Goal: Transaction & Acquisition: Download file/media

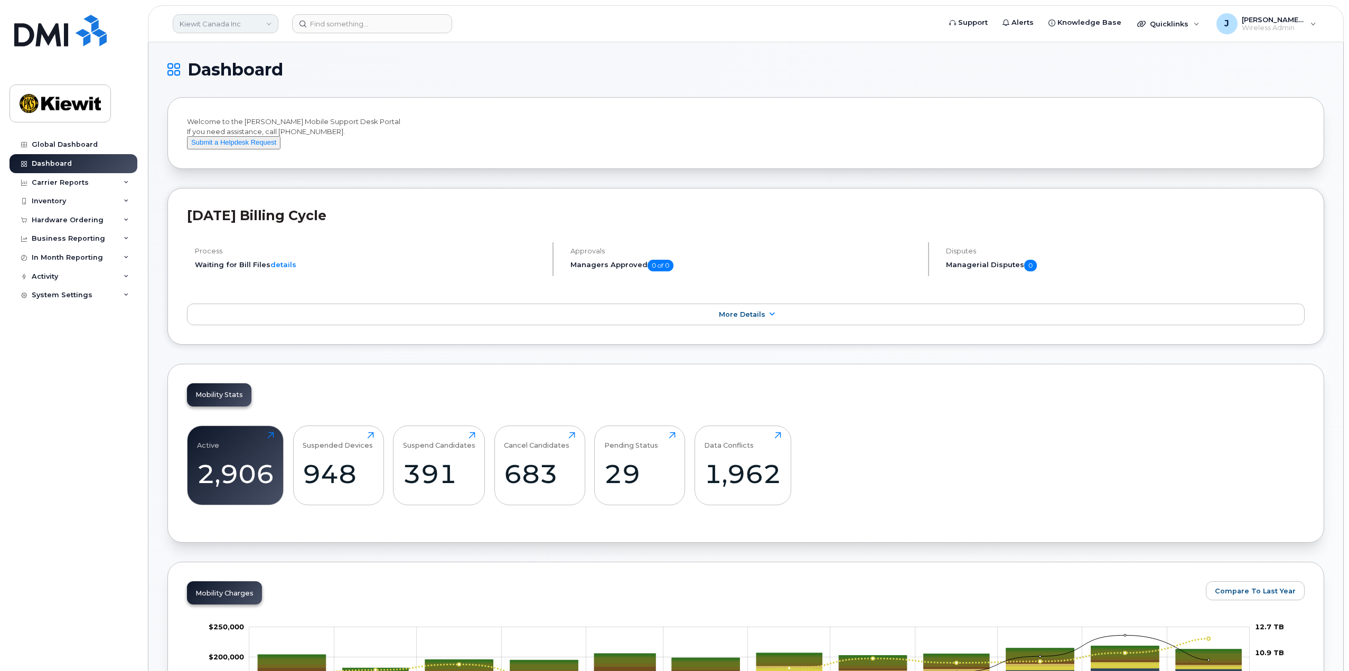
click at [271, 20] on link "Kiewit Canada Inc" at bounding box center [226, 23] width 106 height 19
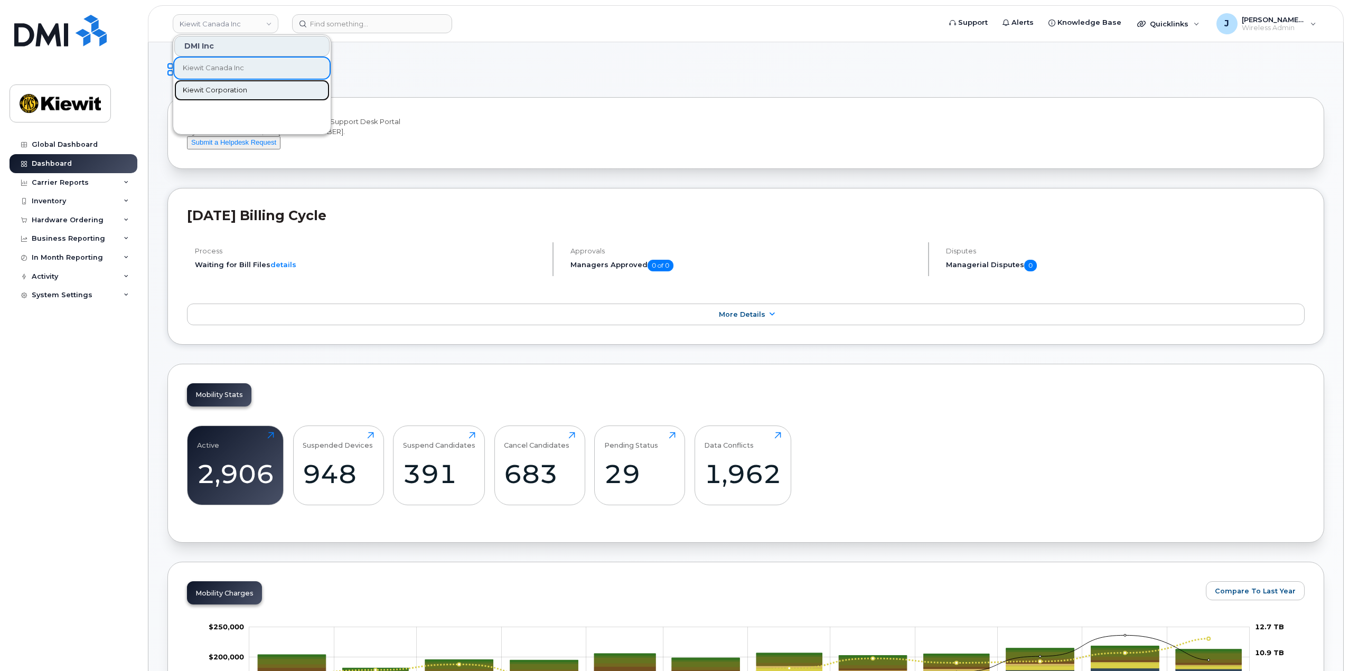
click at [227, 91] on span "Kiewit Corporation" at bounding box center [215, 90] width 64 height 11
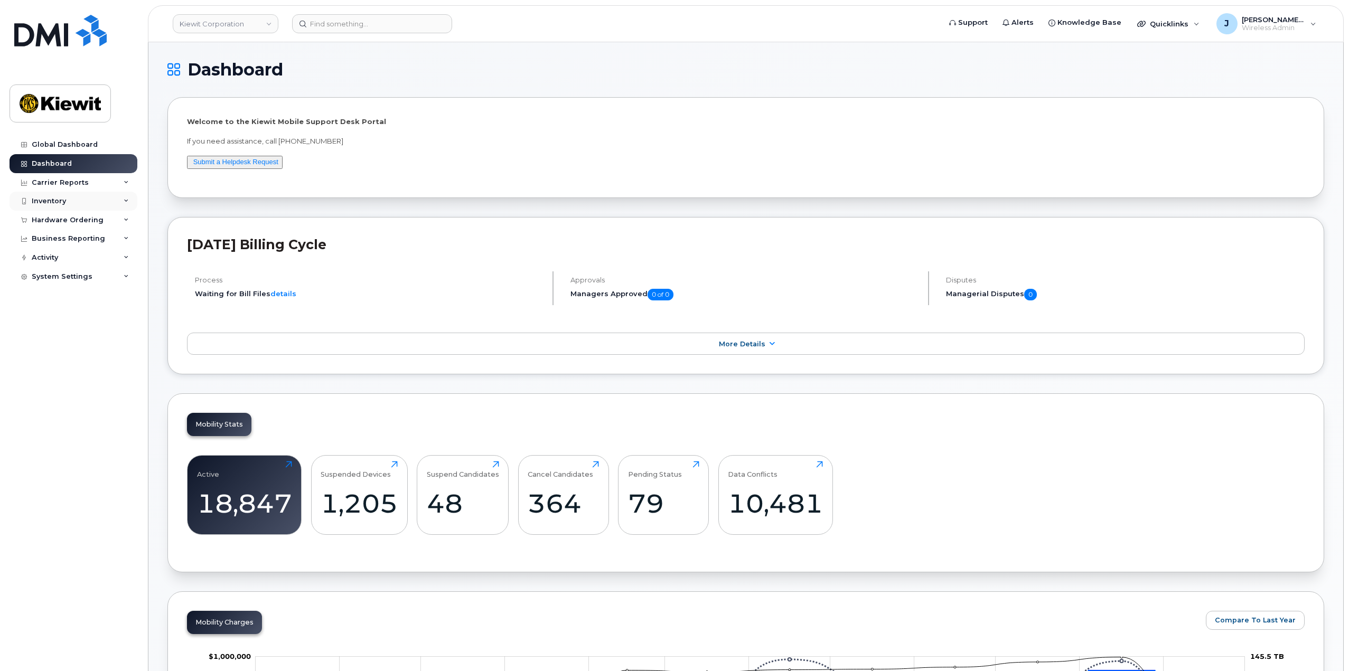
click at [123, 202] on div "Inventory" at bounding box center [74, 201] width 128 height 19
click at [95, 222] on link "Mobility Devices" at bounding box center [82, 221] width 109 height 20
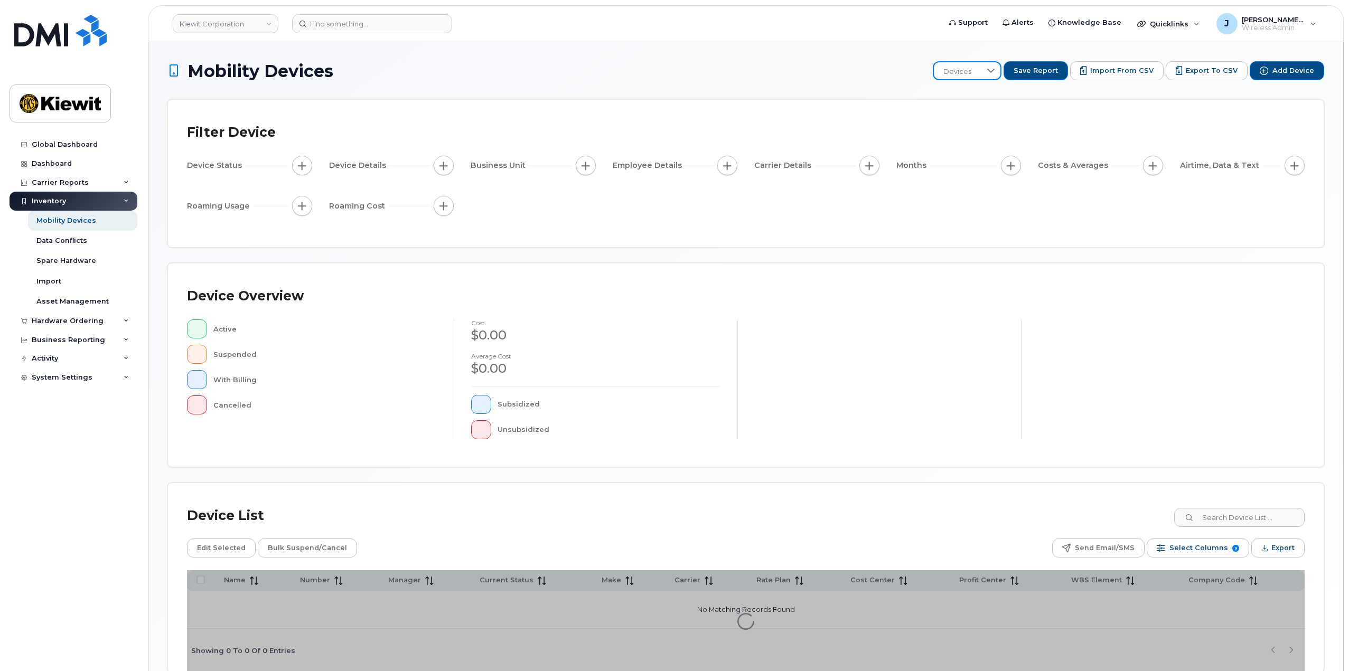
click at [981, 71] on span "Devices" at bounding box center [957, 71] width 47 height 19
click at [985, 179] on span "110223 WBS" at bounding box center [973, 181] width 40 height 10
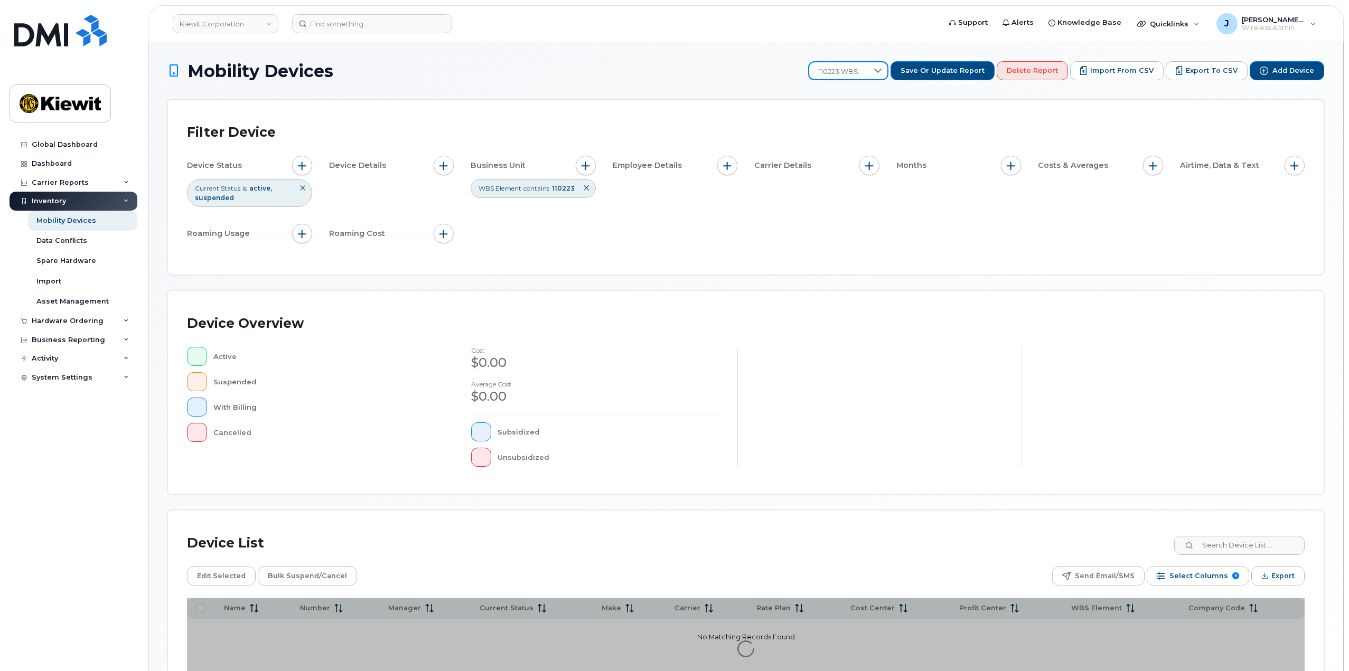
click at [719, 83] on div "Mobility Devices 110223 WBS Save or Update Report Delete Report Import from CSV…" at bounding box center [745, 380] width 1156 height 639
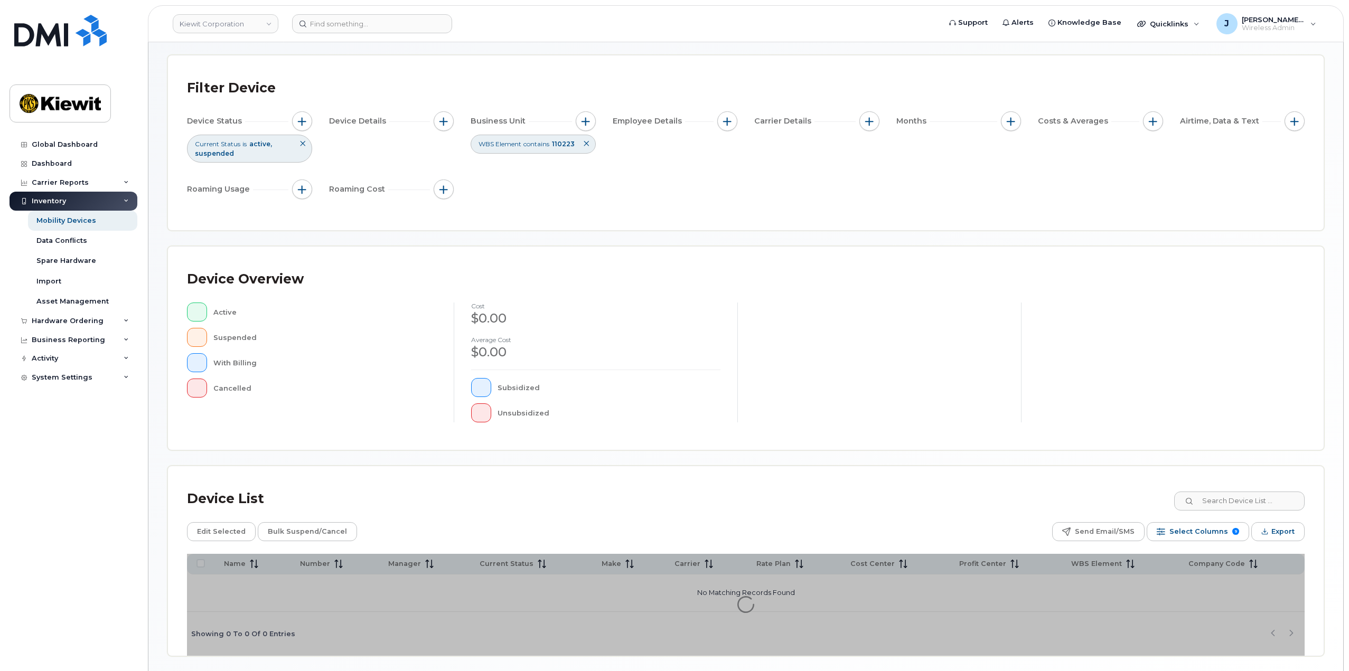
scroll to position [82, 0]
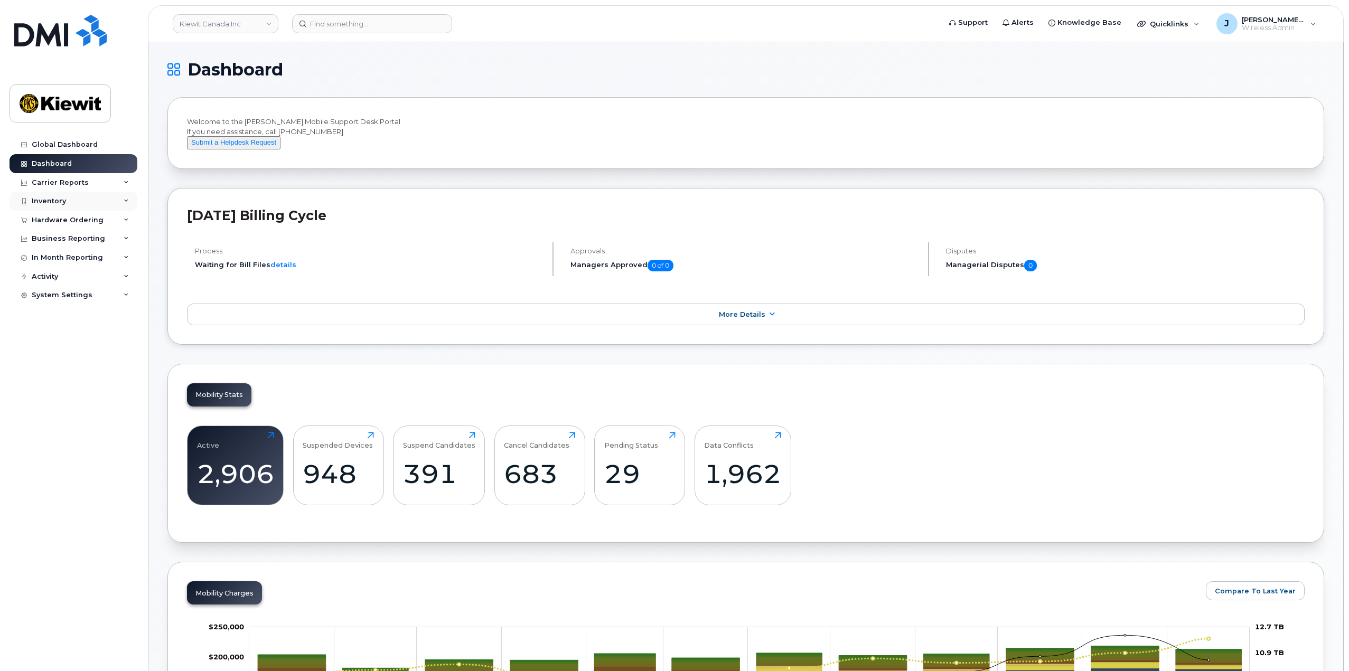
click at [130, 199] on div "Inventory" at bounding box center [74, 201] width 128 height 19
click at [123, 259] on div "In Month Reporting" at bounding box center [74, 257] width 128 height 19
click at [124, 181] on icon at bounding box center [126, 182] width 5 height 5
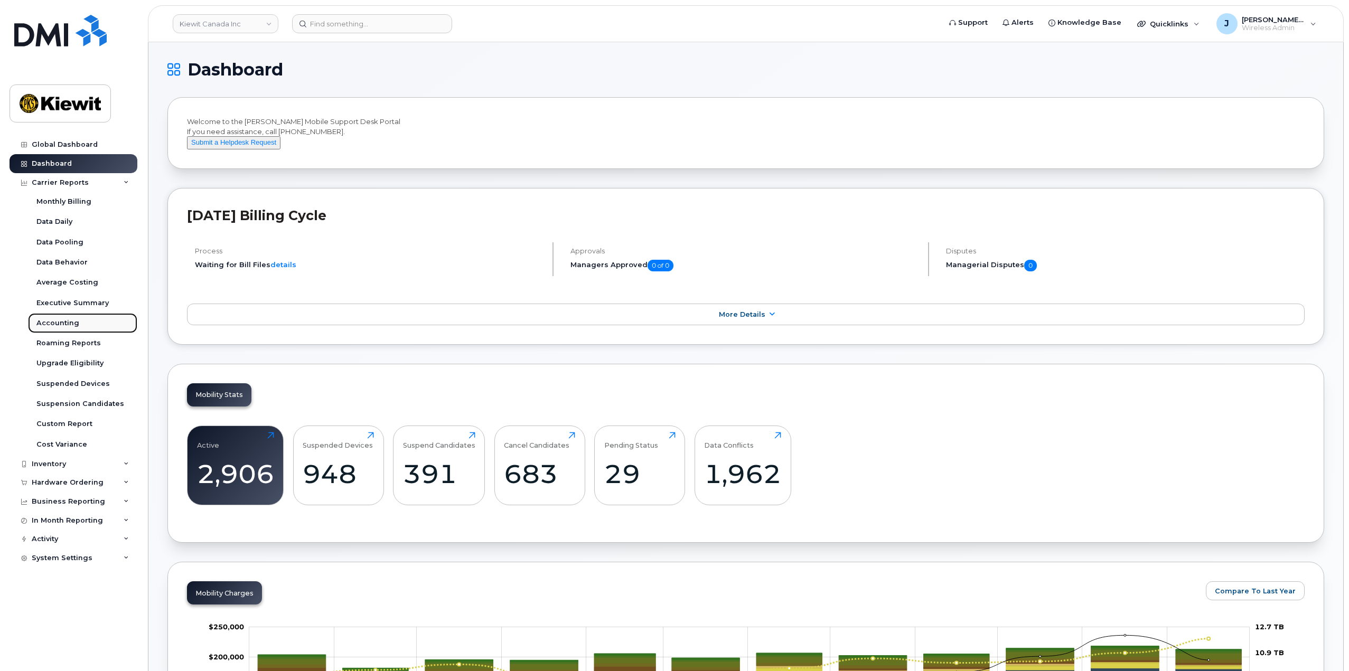
click at [71, 324] on div "Accounting" at bounding box center [57, 323] width 43 height 10
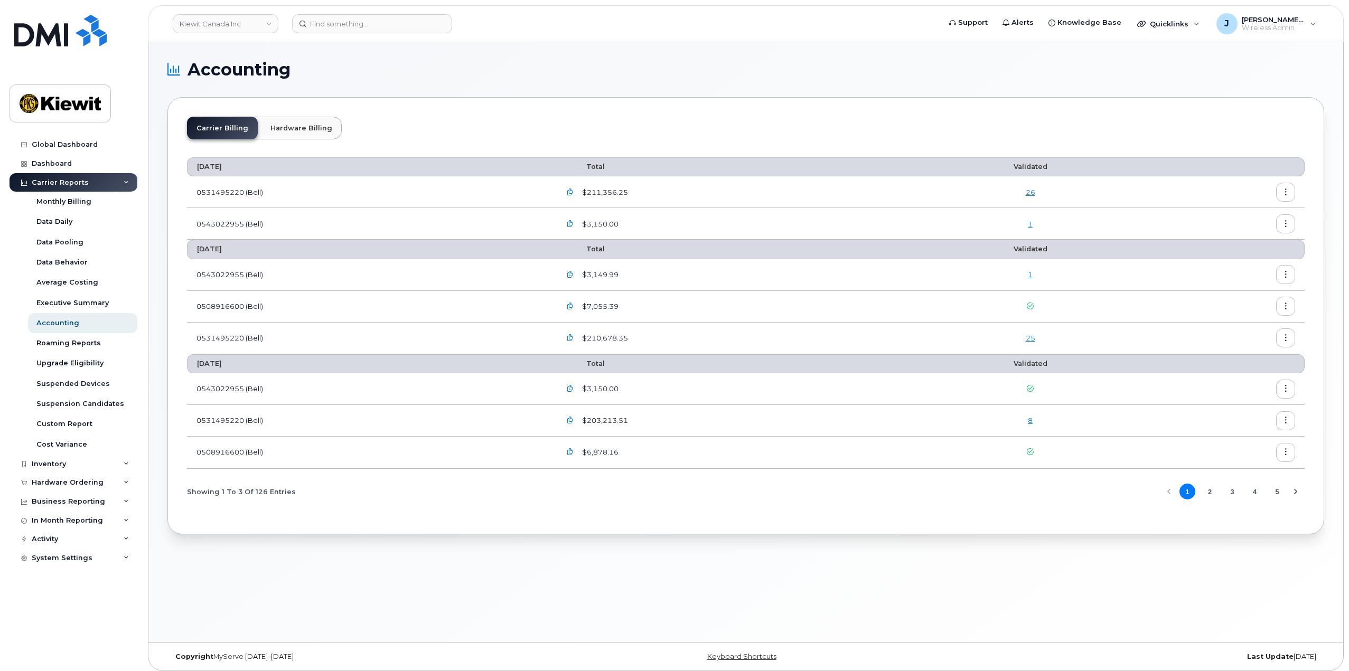
click at [1289, 189] on button "button" at bounding box center [1285, 192] width 19 height 19
click at [1229, 221] on div "Details" at bounding box center [1247, 215] width 94 height 20
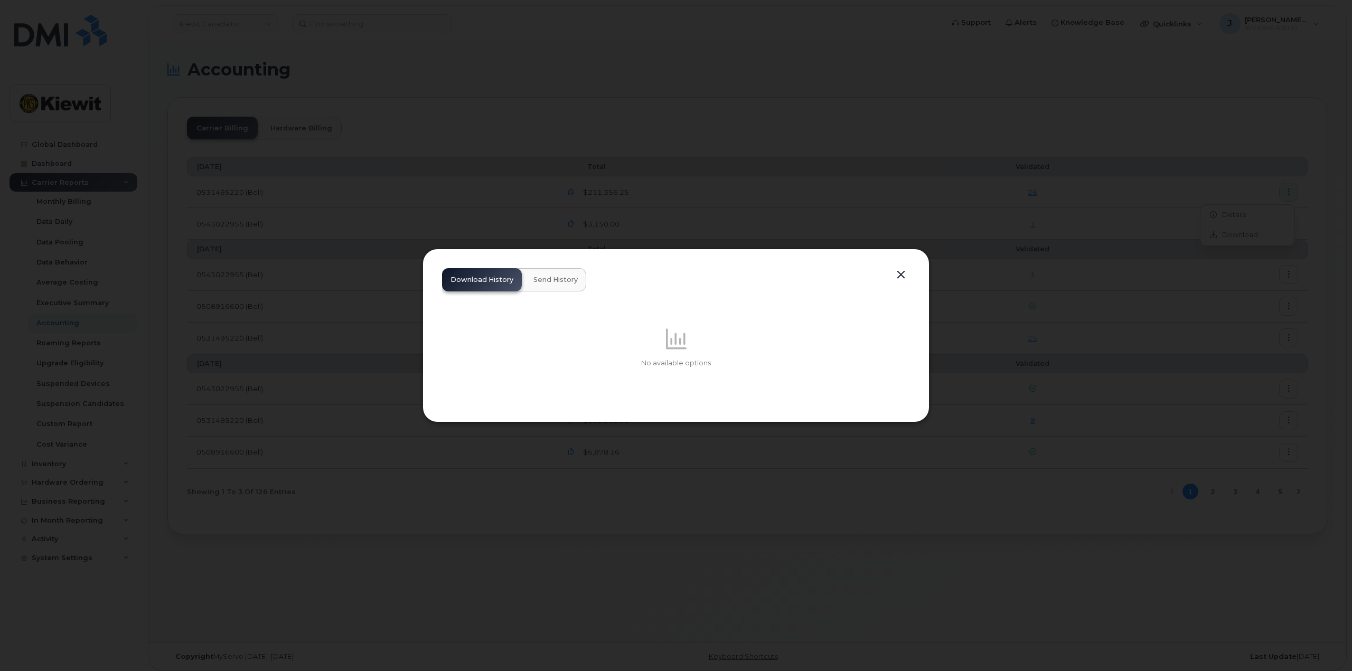
click at [568, 284] on button "Send History" at bounding box center [555, 279] width 61 height 23
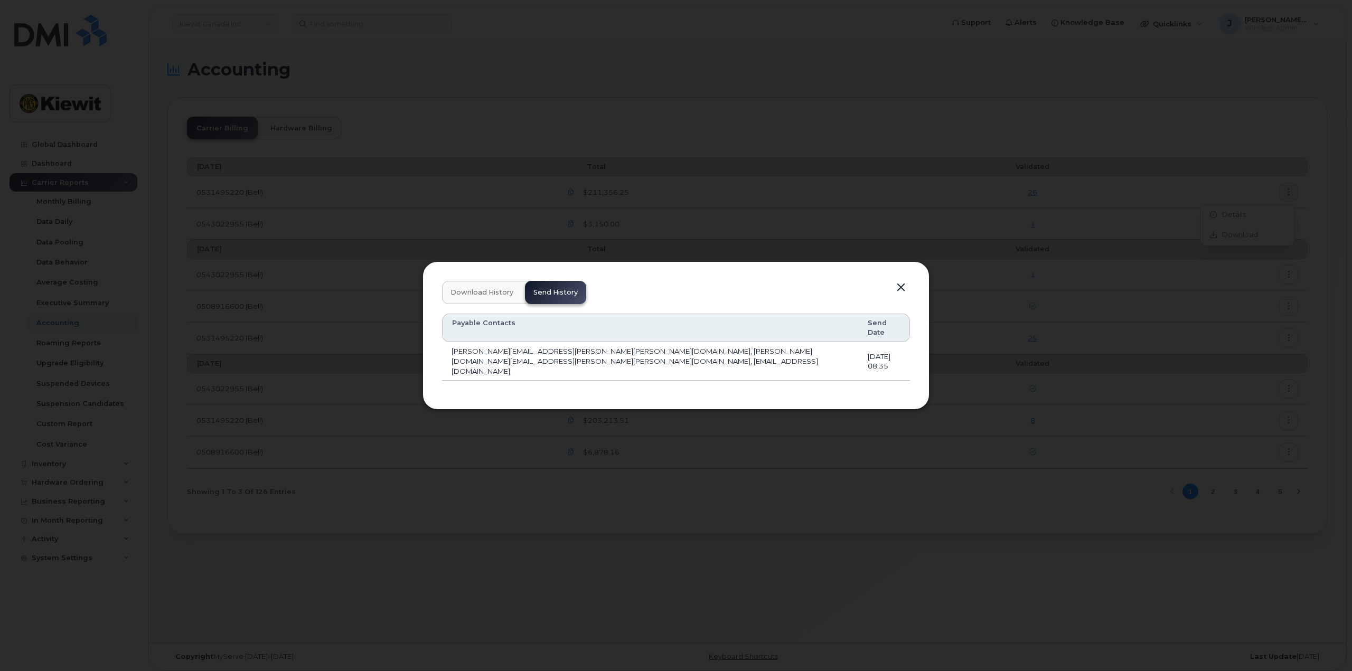
click at [508, 297] on span "Download History" at bounding box center [481, 292] width 63 height 8
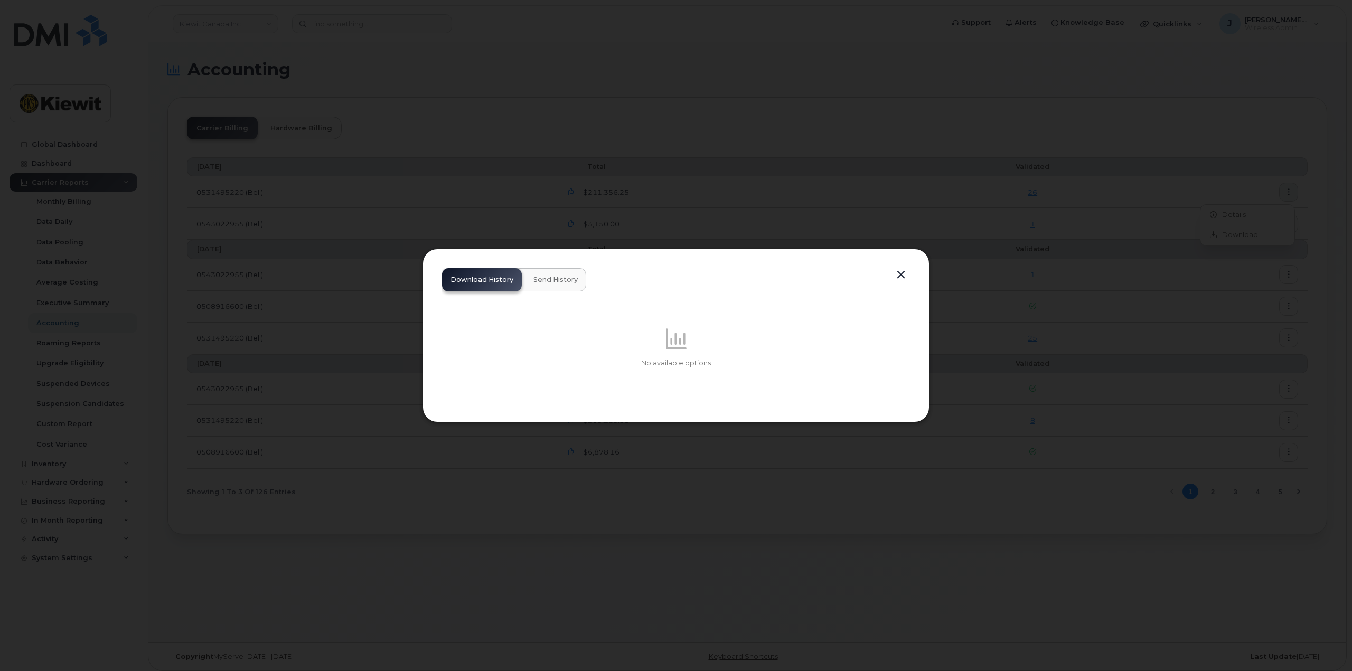
click at [899, 273] on button "button" at bounding box center [901, 275] width 16 height 15
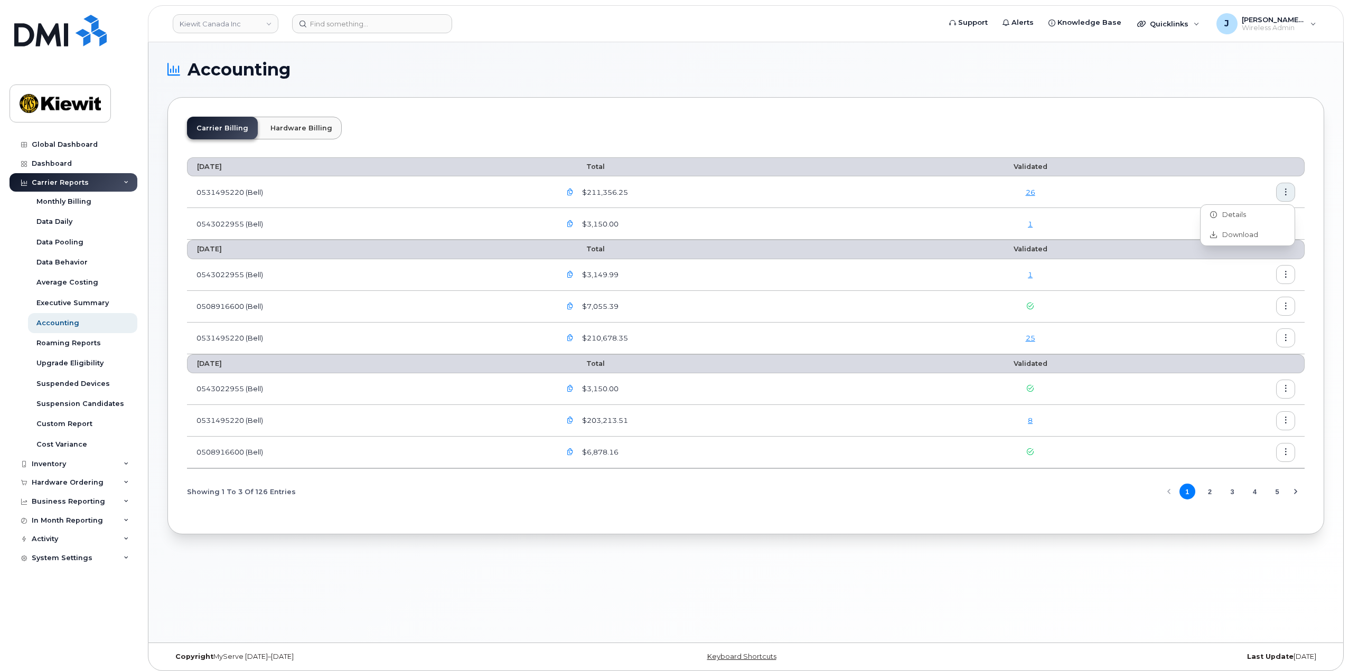
click at [598, 60] on div "Accounting Carrier Billing Hardware Billing September 2025 Total Validated 0531…" at bounding box center [745, 342] width 1194 height 600
click at [227, 276] on td "0543022955 (Bell)" at bounding box center [369, 275] width 364 height 32
click at [573, 276] on icon "button" at bounding box center [570, 274] width 7 height 7
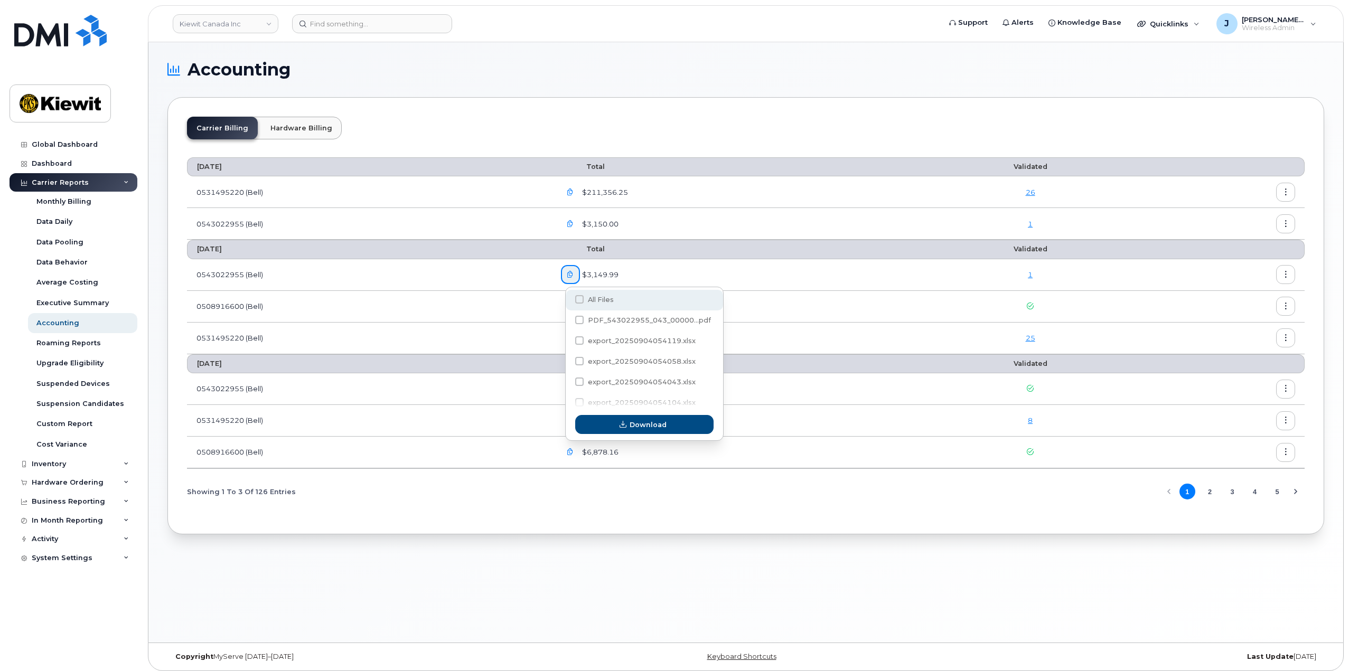
click at [577, 302] on span at bounding box center [579, 299] width 8 height 8
click at [568, 302] on input "All Files" at bounding box center [564, 299] width 5 height 5
checkbox input "true"
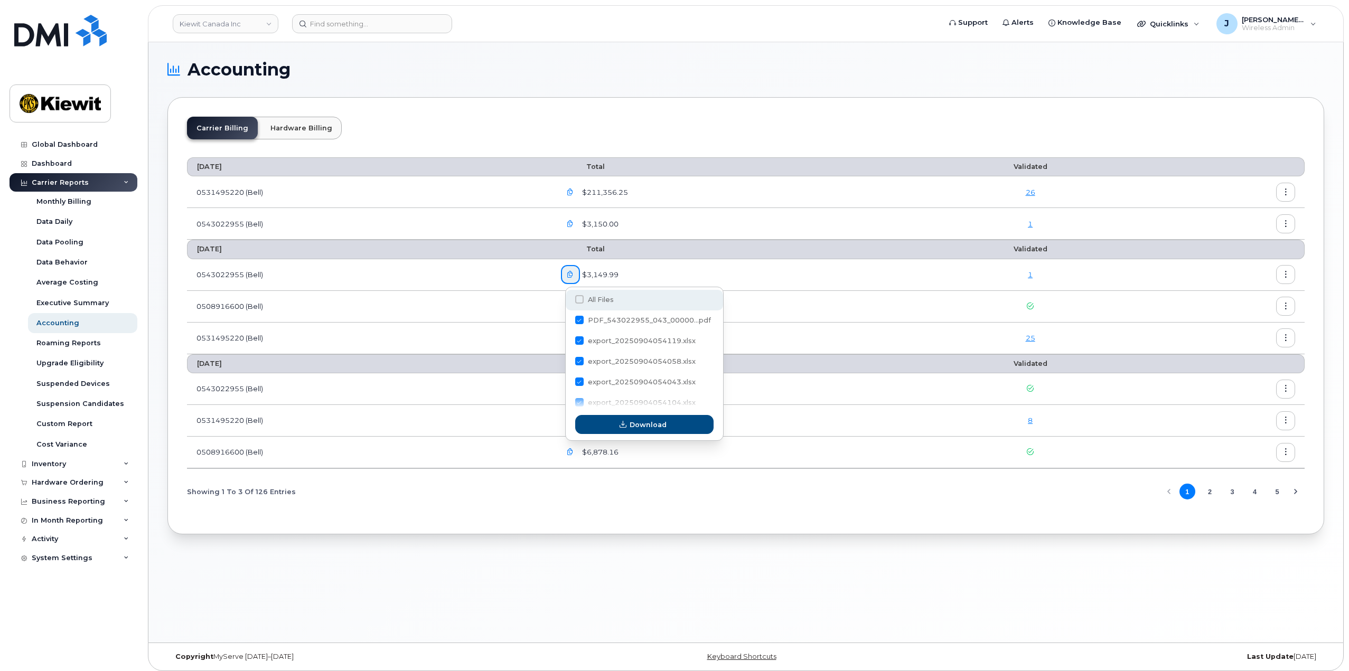
checkbox input "true"
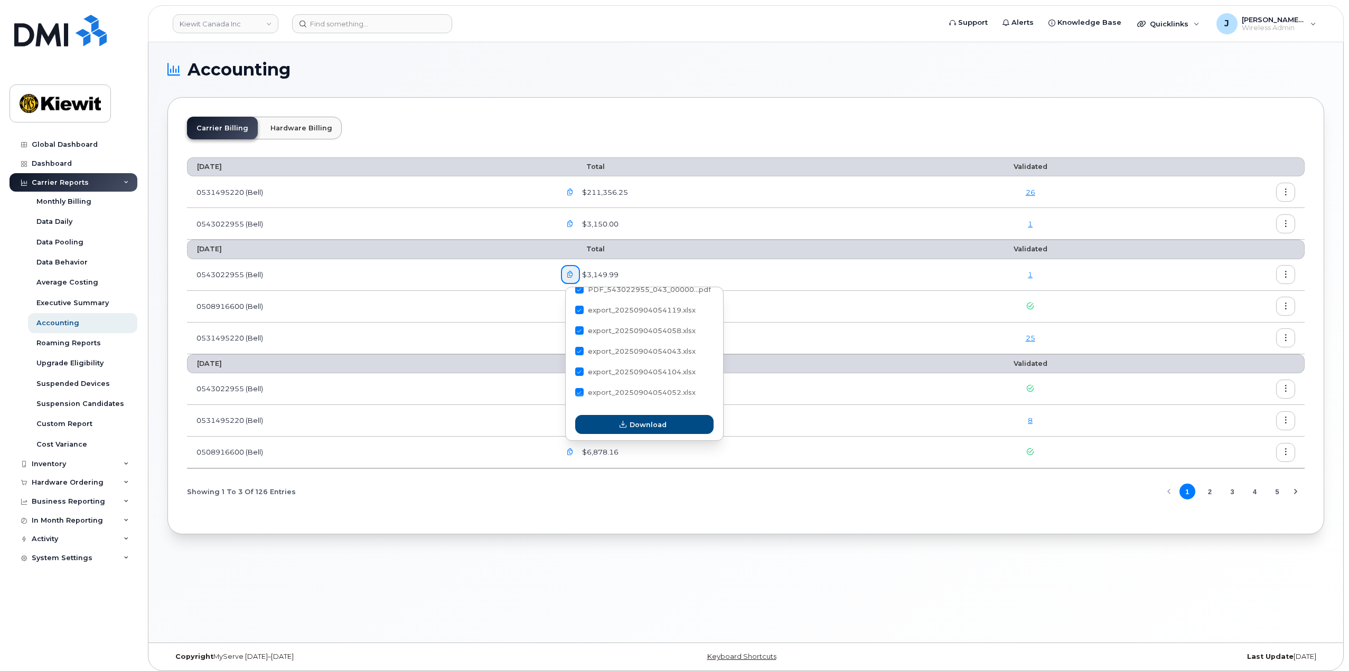
click at [572, 275] on icon "button" at bounding box center [570, 274] width 7 height 7
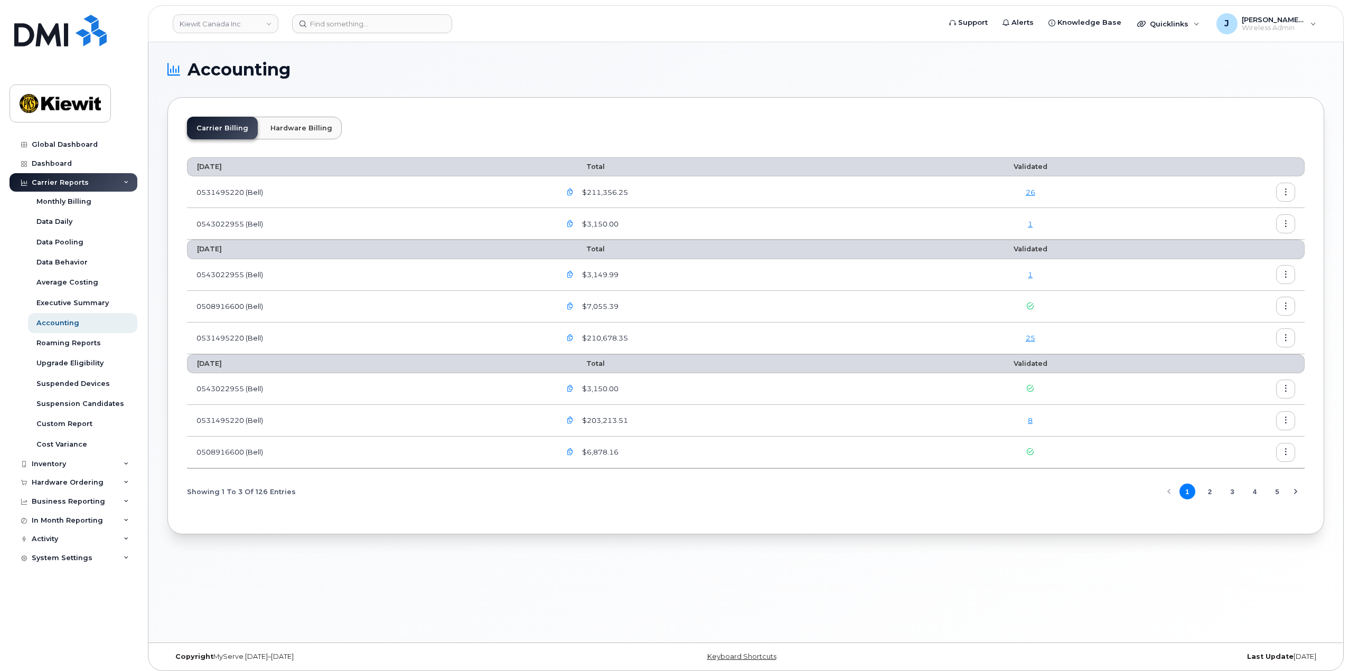
click at [576, 138] on div "Carrier Billing Hardware Billing" at bounding box center [745, 132] width 1117 height 31
drag, startPoint x: 309, startPoint y: 122, endPoint x: 295, endPoint y: 122, distance: 13.7
click at [309, 122] on link "Hardware Billing" at bounding box center [301, 128] width 81 height 23
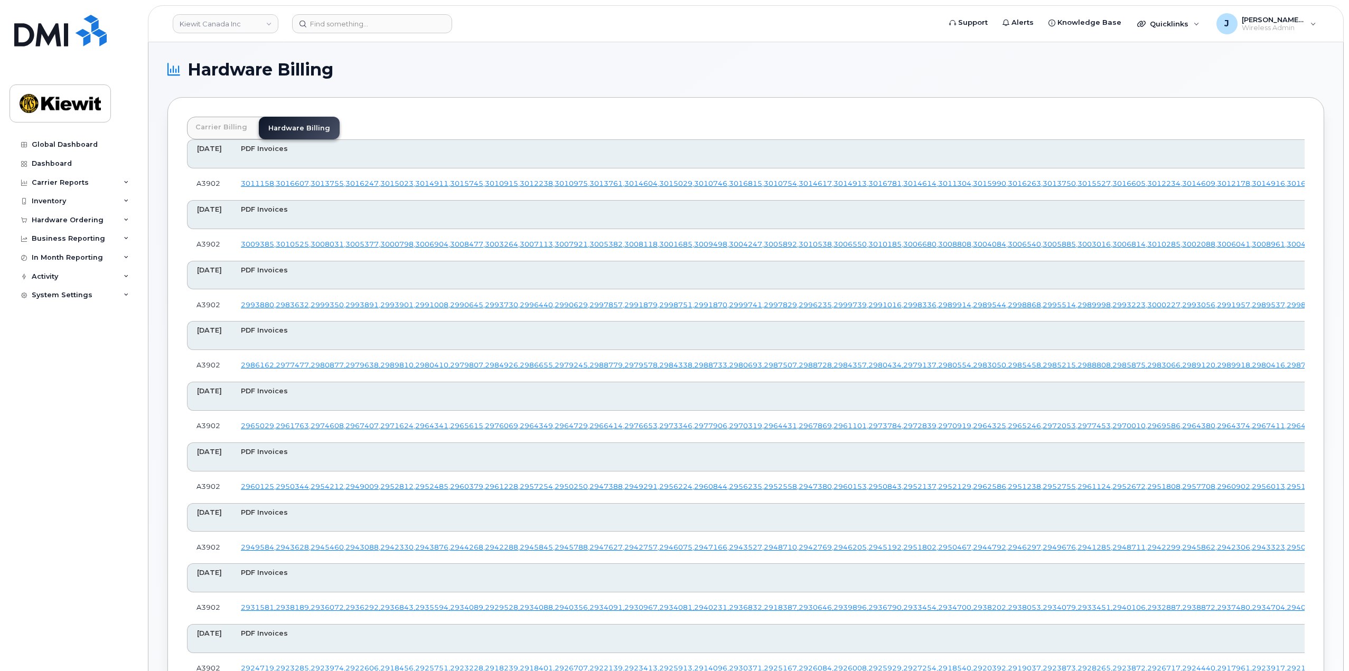
click at [233, 125] on link "Carrier Billing" at bounding box center [221, 127] width 69 height 21
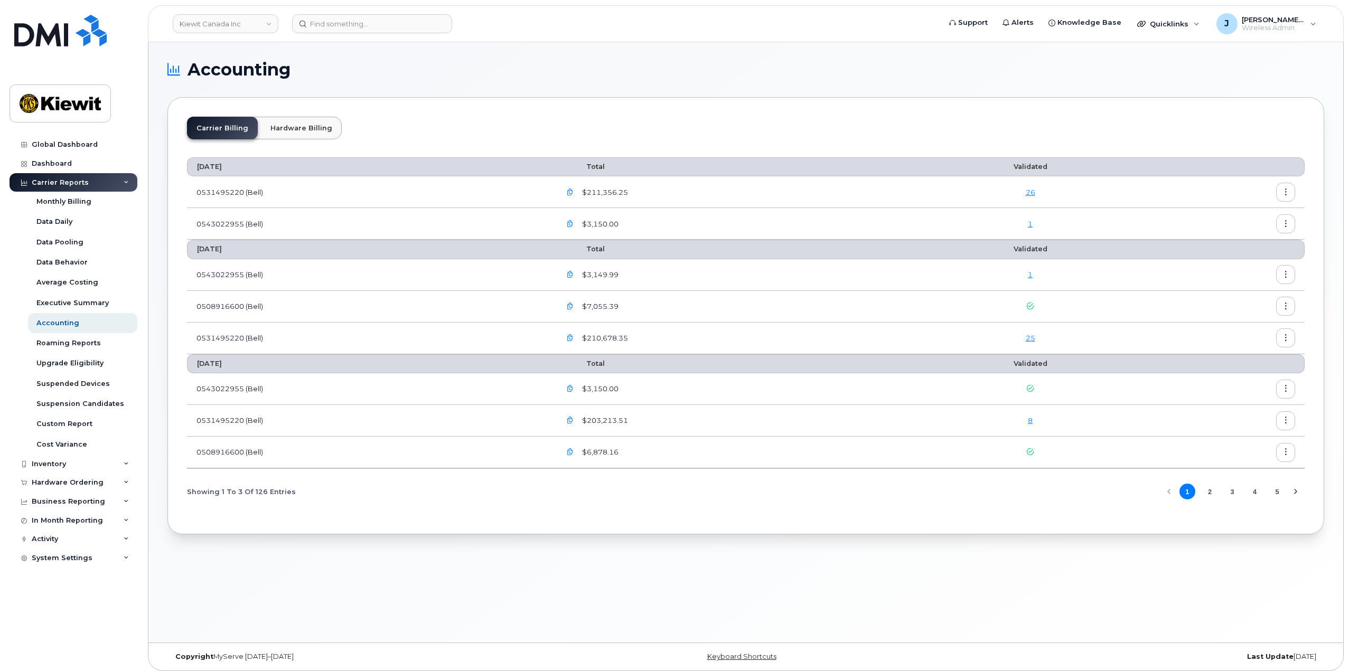
click at [573, 391] on icon "button" at bounding box center [570, 388] width 7 height 7
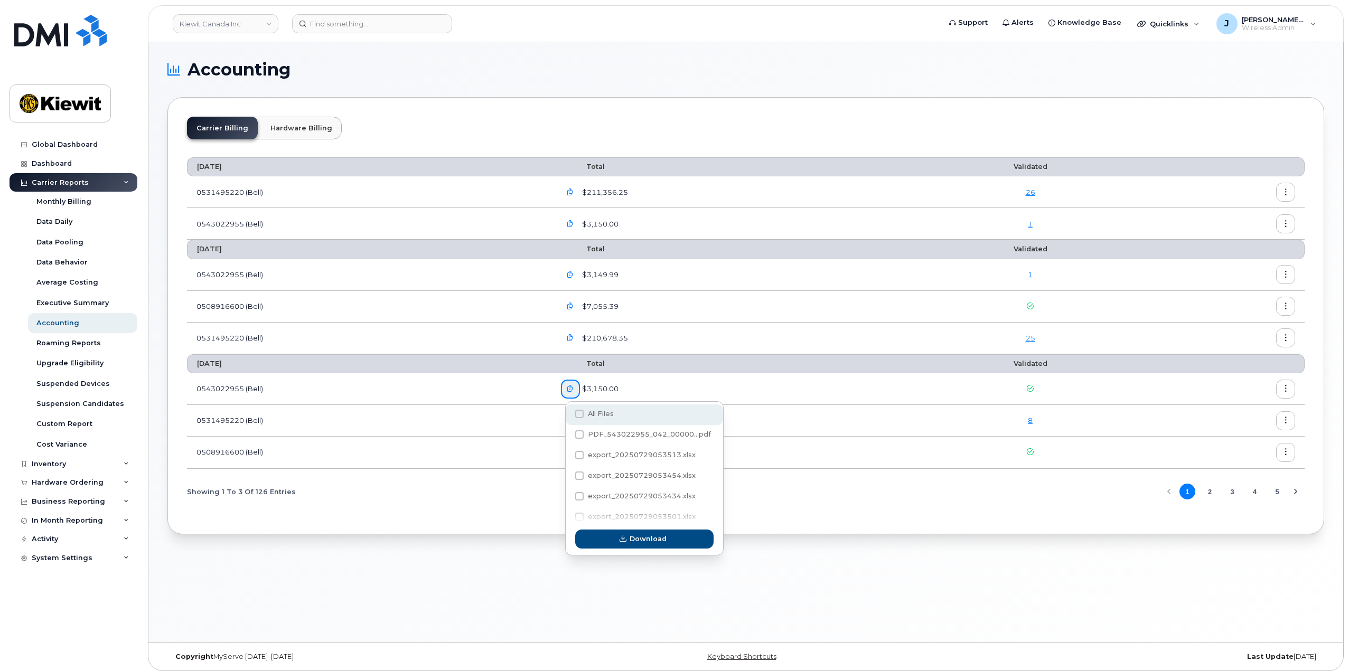
click at [589, 415] on span "All Files" at bounding box center [601, 414] width 26 height 8
click at [568, 415] on input "All Files" at bounding box center [564, 414] width 5 height 5
checkbox input "true"
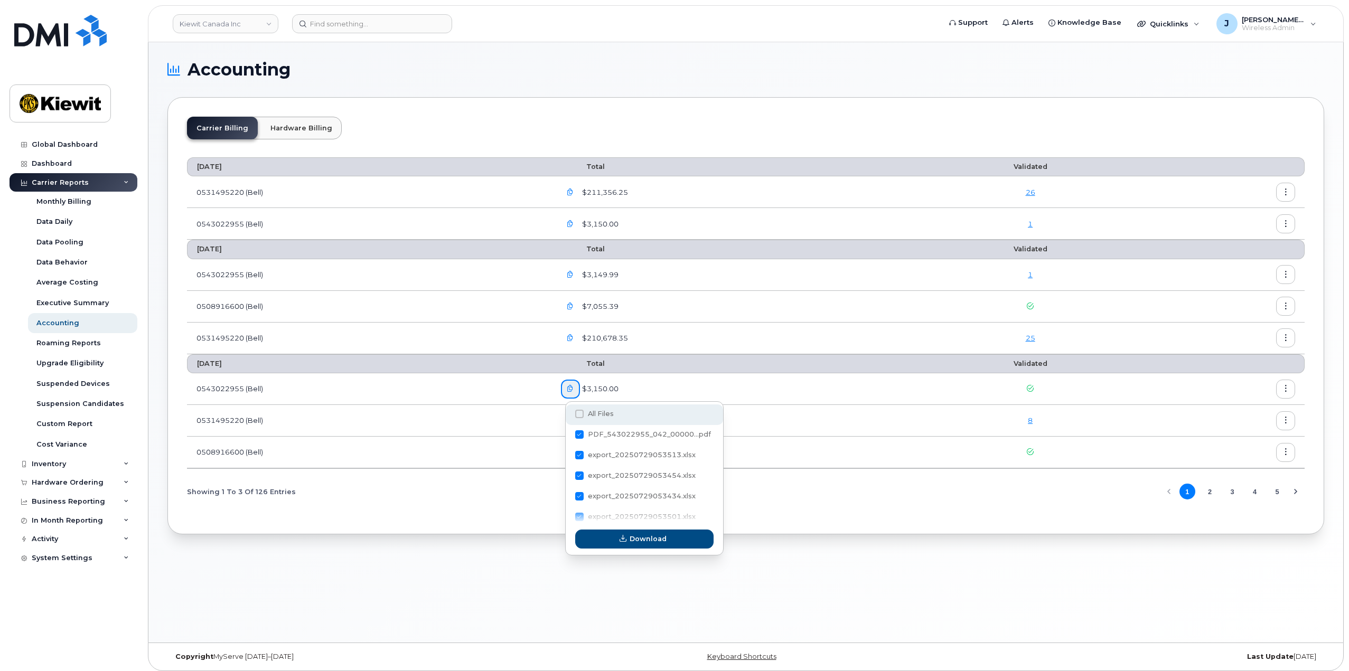
checkbox input "true"
click at [649, 542] on span "Download" at bounding box center [647, 539] width 37 height 10
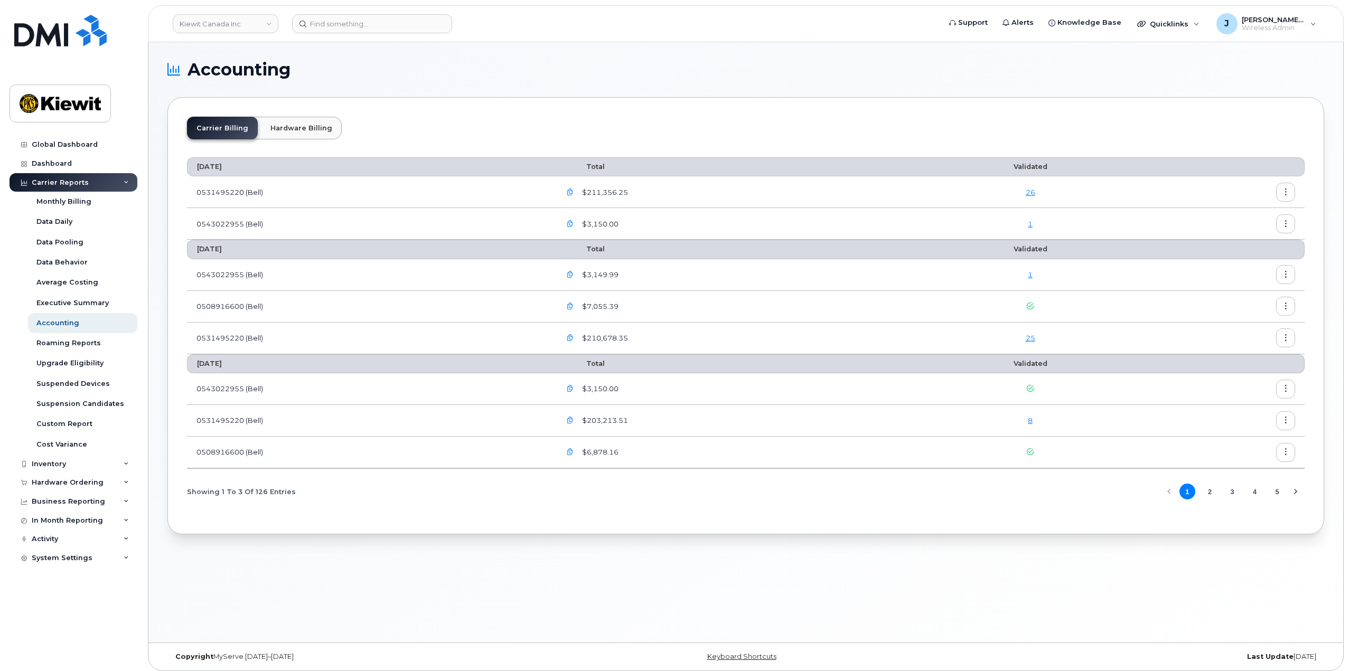
click at [962, 79] on section "Accounting Carrier Billing Hardware Billing September 2025 Total Validated 0531…" at bounding box center [745, 297] width 1156 height 473
click at [571, 383] on button "button" at bounding box center [570, 389] width 19 height 19
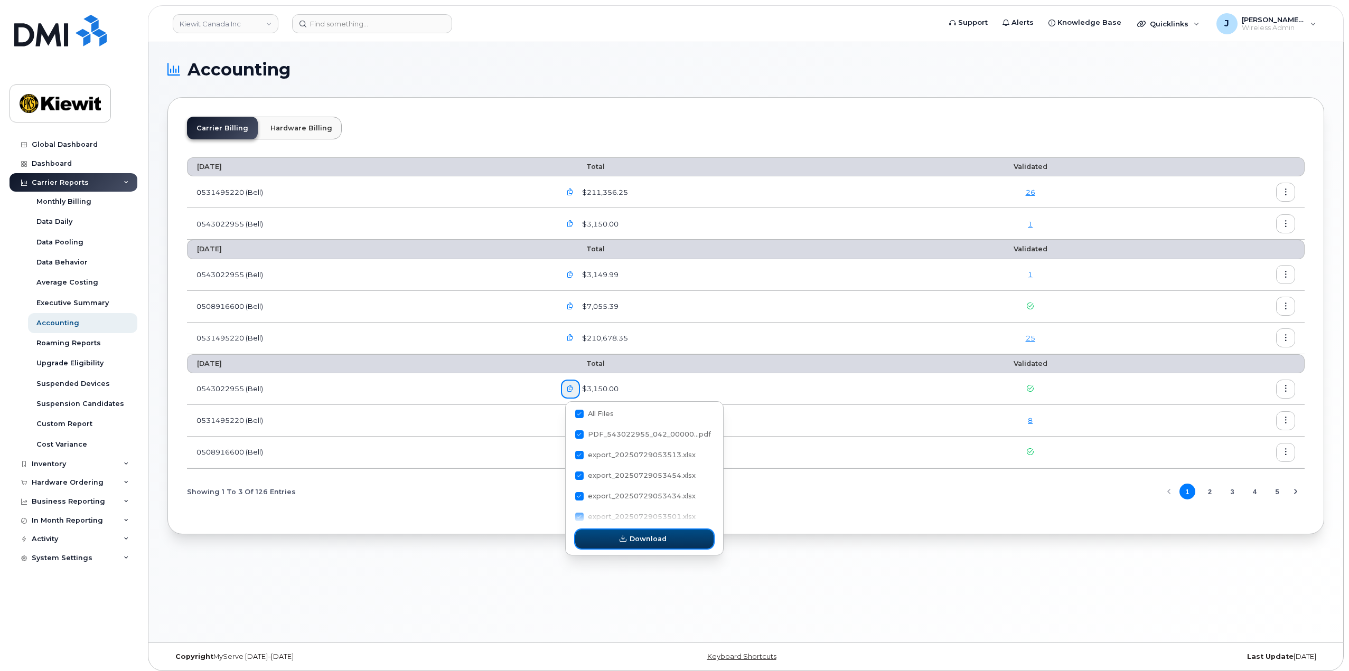
click at [651, 542] on span "Download" at bounding box center [647, 539] width 37 height 10
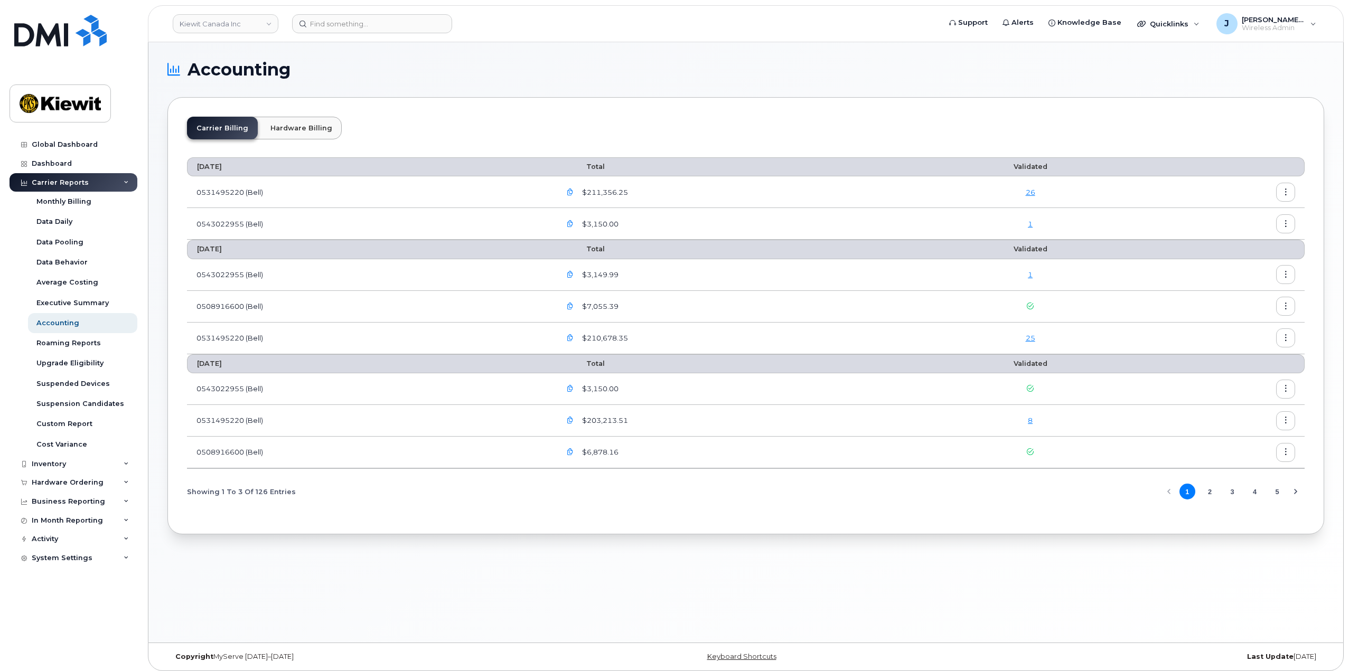
click at [865, 73] on h1 "Accounting" at bounding box center [742, 69] width 1151 height 17
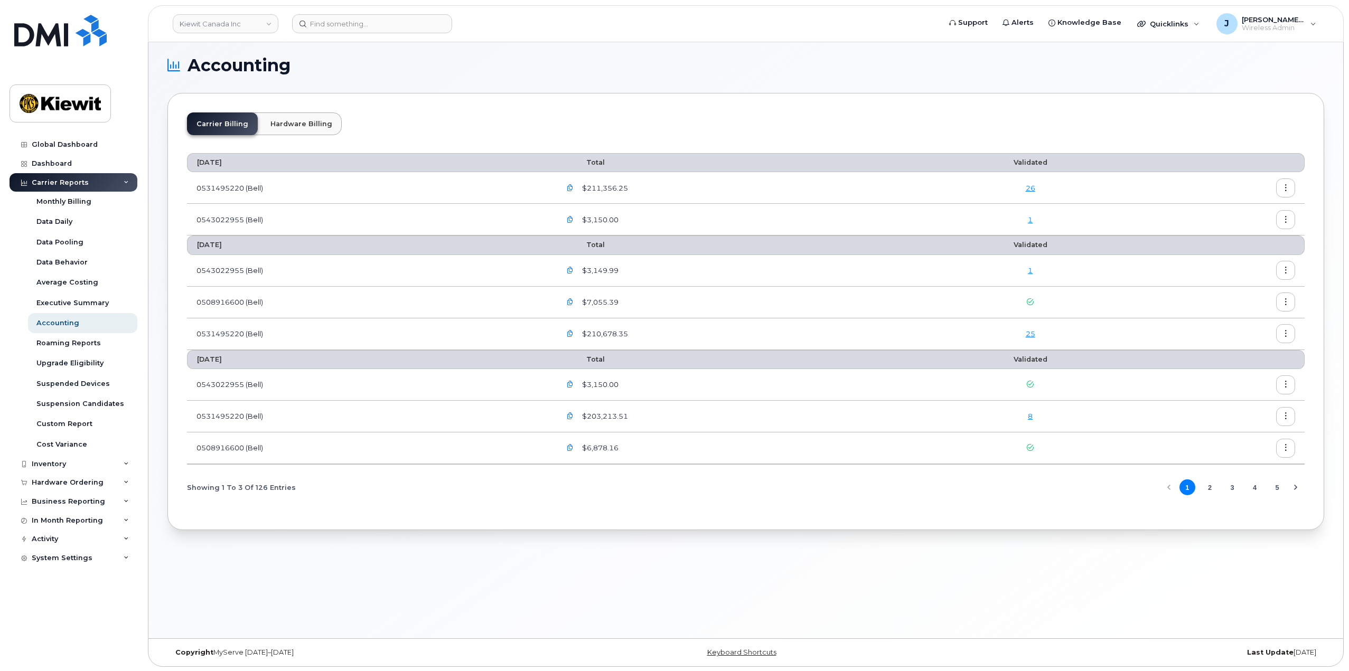
scroll to position [5, 0]
click at [73, 164] on link "Dashboard" at bounding box center [74, 163] width 128 height 19
